Goal: Find specific page/section: Find specific page/section

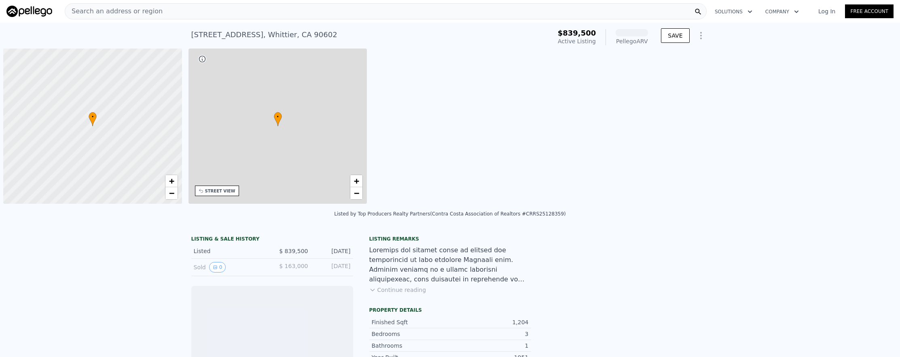
scroll to position [0, 3]
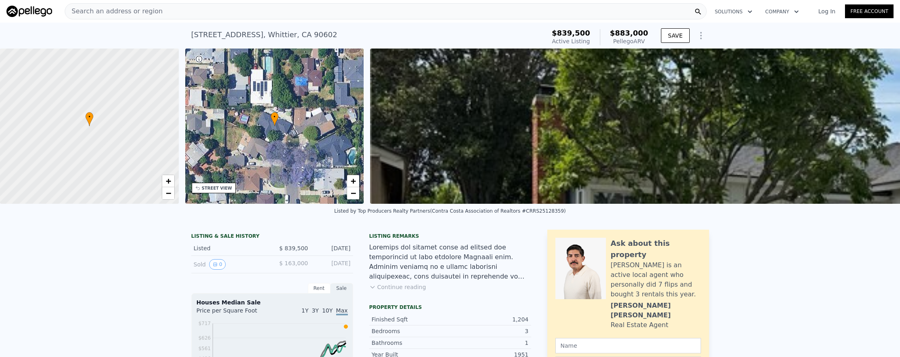
click at [264, 13] on div "Search an address or region" at bounding box center [386, 11] width 642 height 16
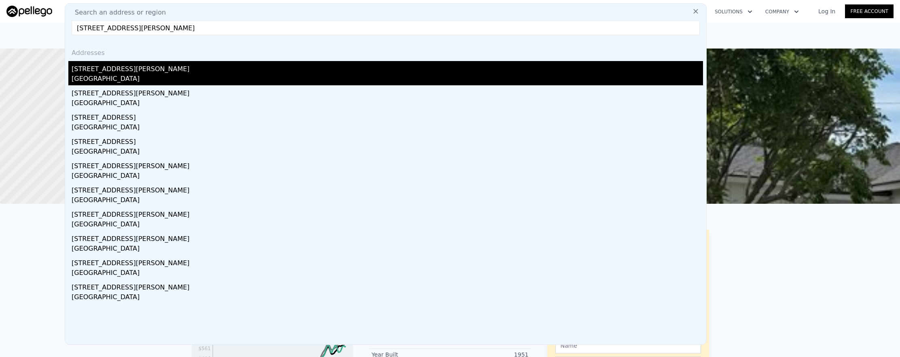
type input "[STREET_ADDRESS][PERSON_NAME]"
click at [256, 66] on div "[STREET_ADDRESS][PERSON_NAME]" at bounding box center [387, 67] width 631 height 13
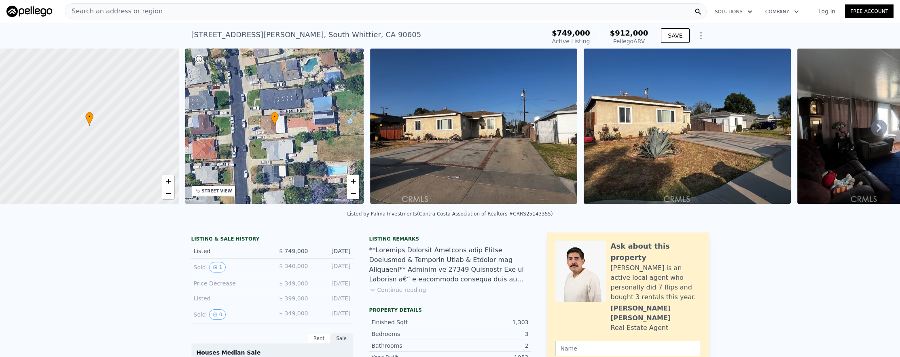
click at [310, 20] on div "Search an address or region Solutions Company Open main menu Log In Free Account" at bounding box center [449, 11] width 887 height 19
click at [310, 17] on div "Search an address or region" at bounding box center [386, 11] width 642 height 16
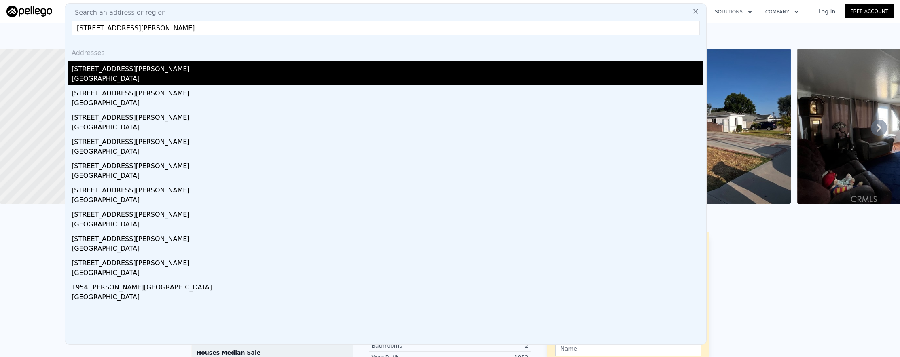
type input "[STREET_ADDRESS][PERSON_NAME]"
click at [244, 73] on div "[STREET_ADDRESS][PERSON_NAME]" at bounding box center [387, 67] width 631 height 13
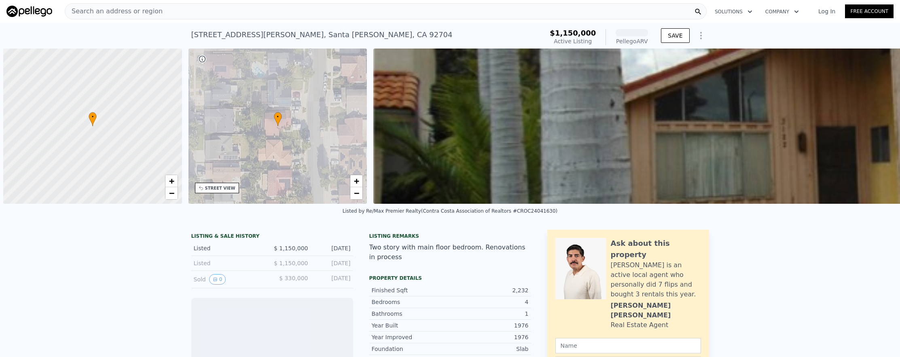
scroll to position [0, 3]
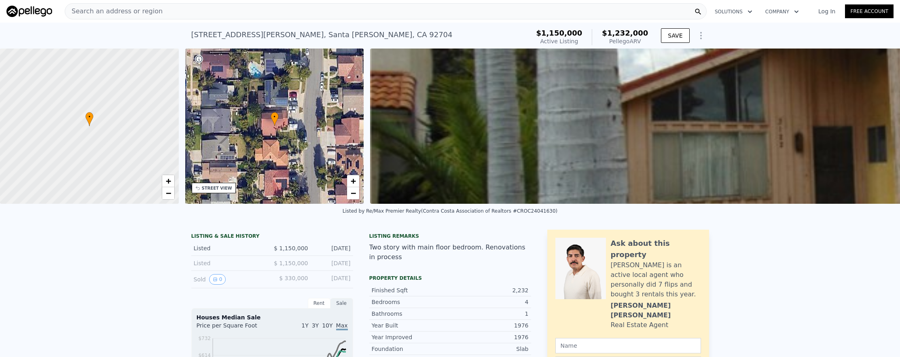
click at [205, 12] on div "Search an address or region" at bounding box center [386, 11] width 642 height 16
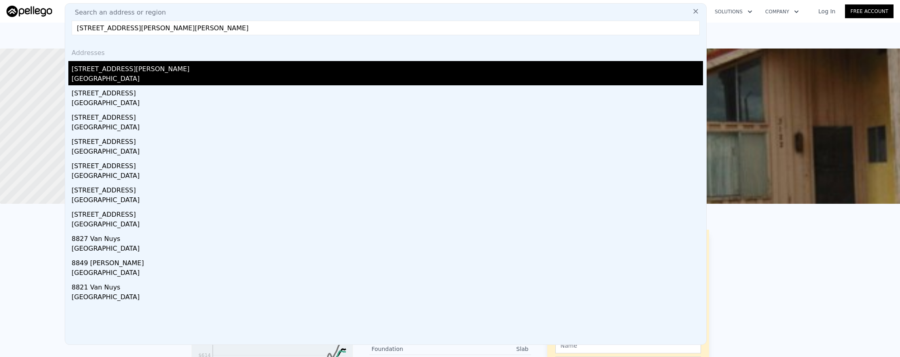
type input "14012 Valerio Street, Van Nuys, CA 9140"
click at [207, 82] on div "Los Angeles, CA 91405" at bounding box center [387, 79] width 631 height 11
